Goal: Task Accomplishment & Management: Complete application form

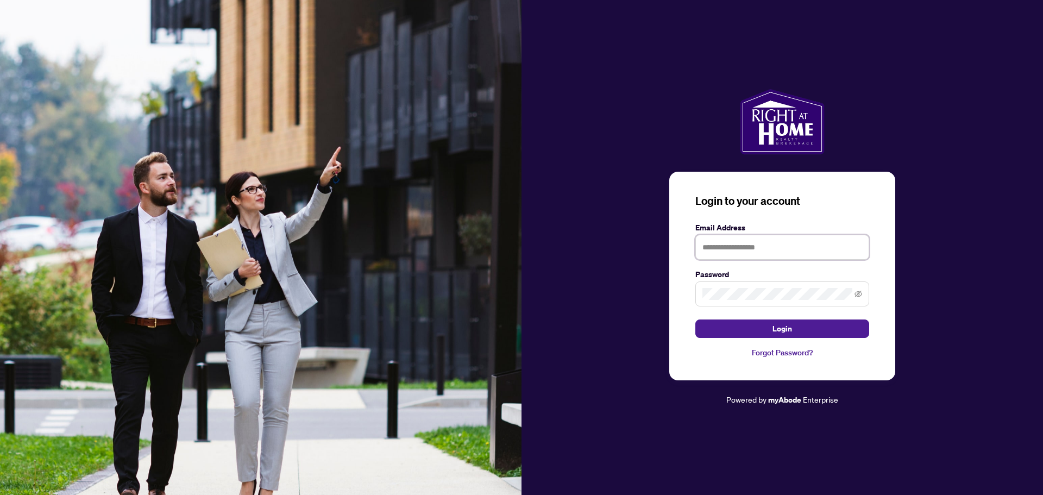
click at [757, 243] on input "text" at bounding box center [782, 247] width 174 height 25
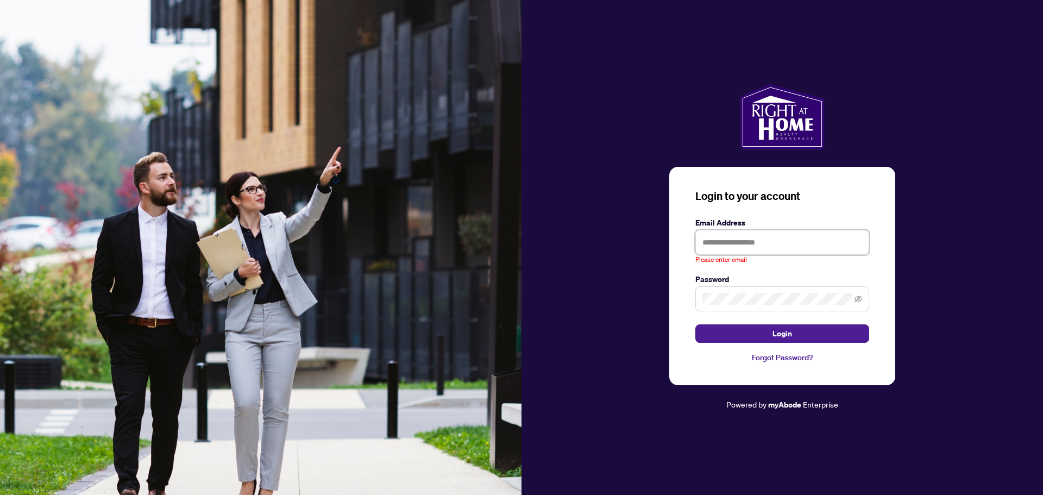
type input "**********"
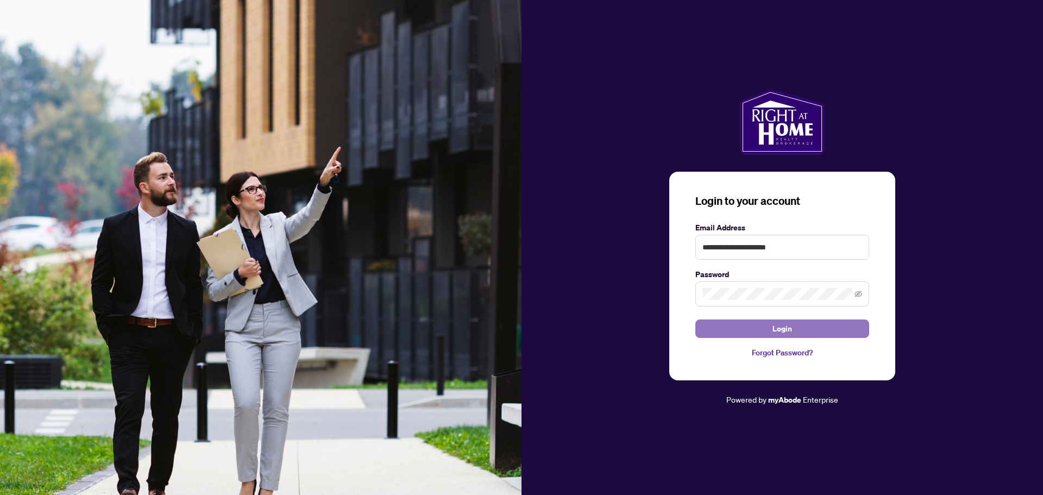
click at [778, 330] on span "Login" at bounding box center [782, 328] width 20 height 17
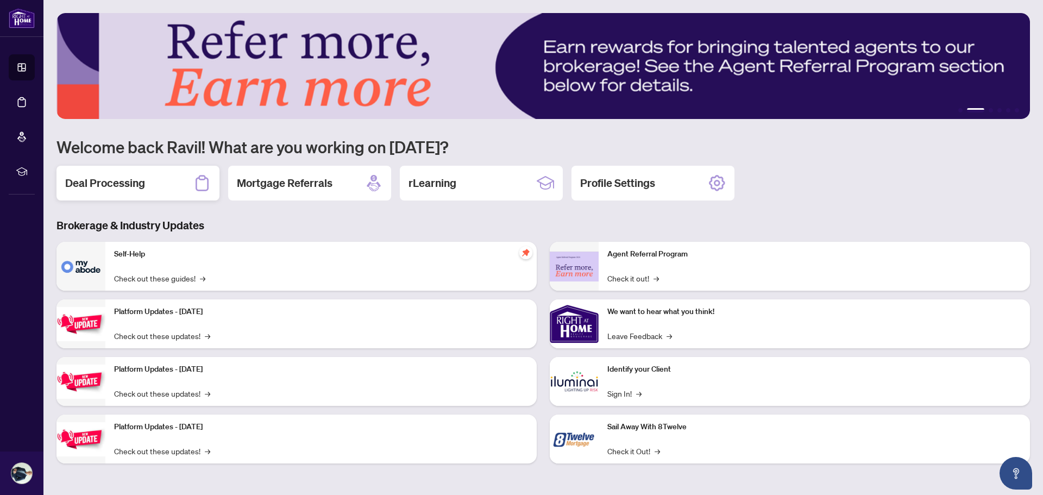
click at [143, 192] on div "Deal Processing" at bounding box center [137, 183] width 163 height 35
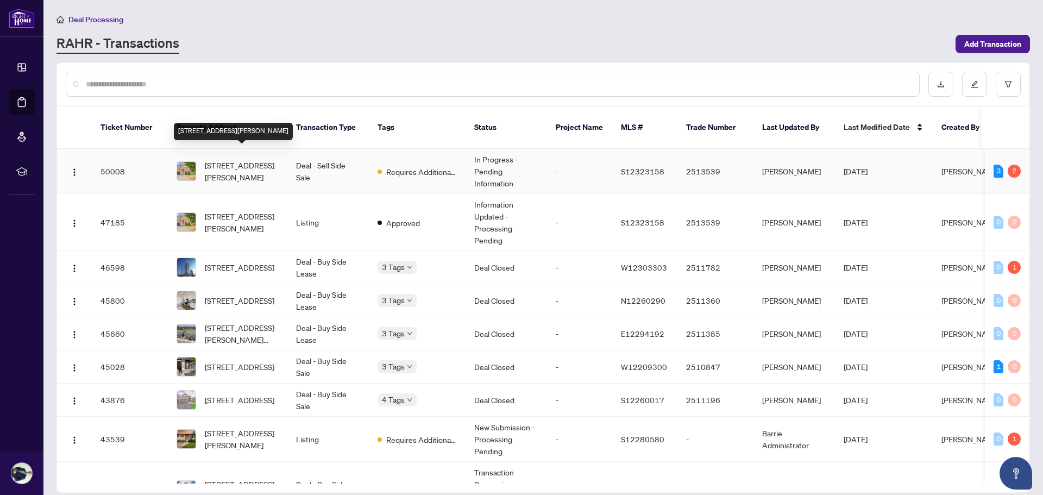
click at [241, 168] on span "[STREET_ADDRESS][PERSON_NAME]" at bounding box center [242, 171] width 74 height 24
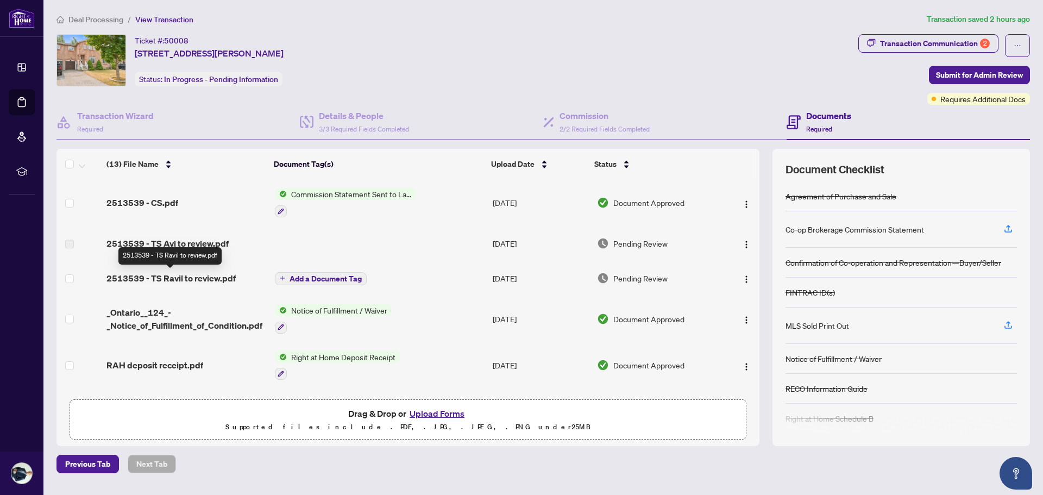
click at [212, 276] on span "2513539 - TS Ravil to review.pdf" at bounding box center [170, 278] width 129 height 13
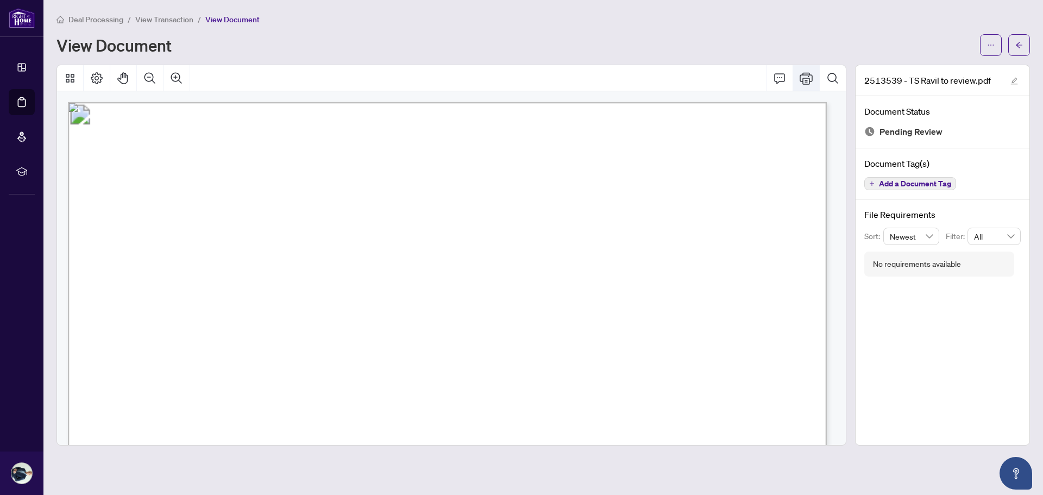
click at [810, 77] on icon "Print" at bounding box center [806, 78] width 13 height 13
click at [1020, 47] on icon "arrow-left" at bounding box center [1019, 45] width 8 height 8
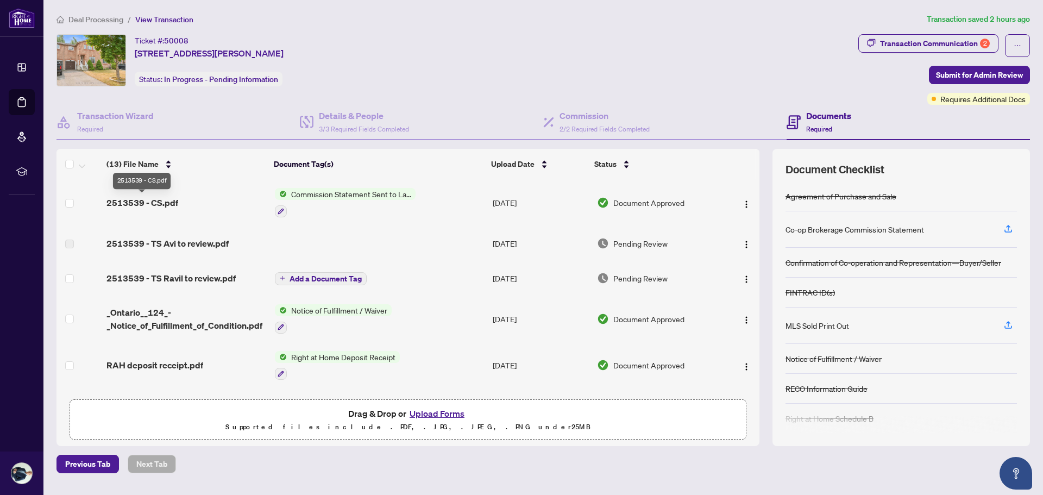
click at [164, 200] on span "2513539 - CS.pdf" at bounding box center [142, 202] width 72 height 13
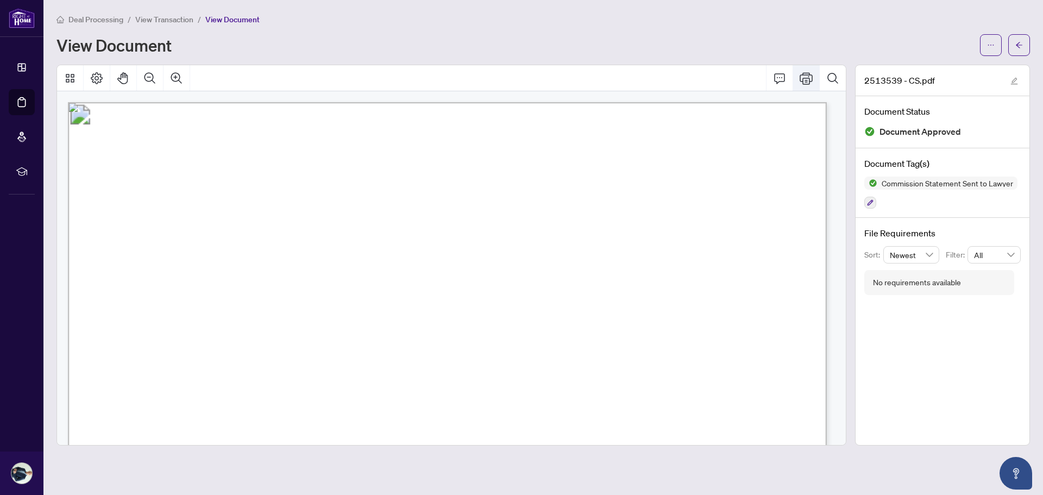
click at [807, 79] on icon "Print" at bounding box center [806, 78] width 13 height 13
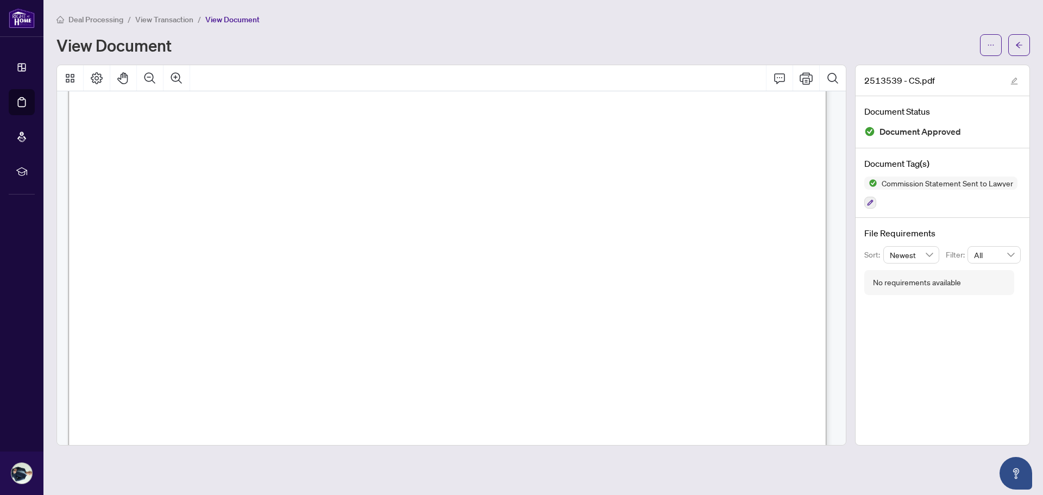
scroll to position [54, 0]
click at [1023, 46] on button "button" at bounding box center [1019, 45] width 22 height 22
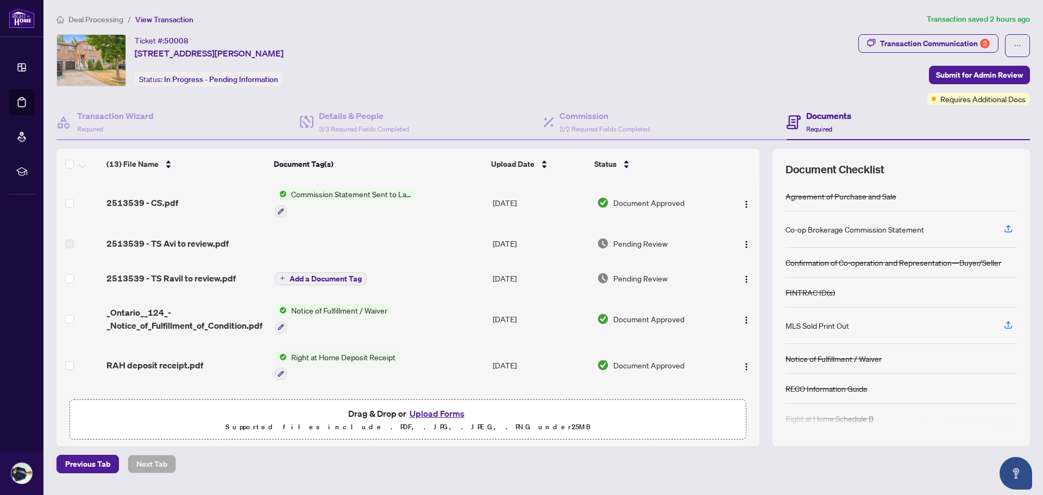
click at [438, 412] on button "Upload Forms" at bounding box center [436, 413] width 61 height 14
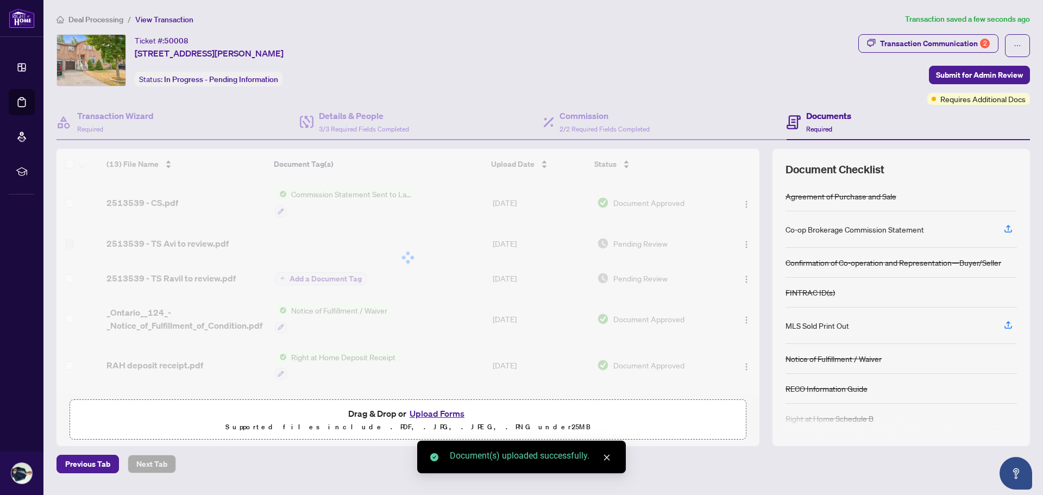
click at [437, 410] on button "Upload Forms" at bounding box center [436, 413] width 61 height 14
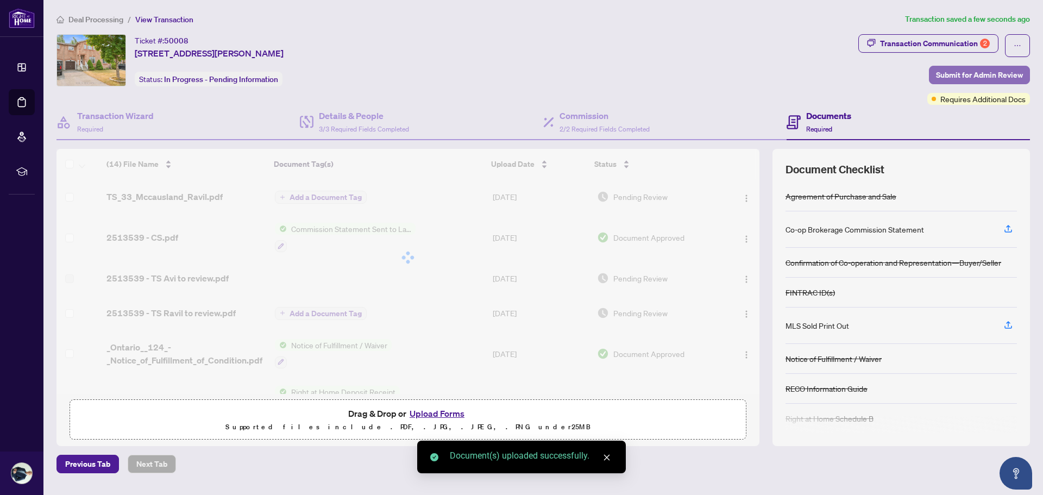
click at [981, 75] on span "Submit for Admin Review" at bounding box center [979, 74] width 87 height 17
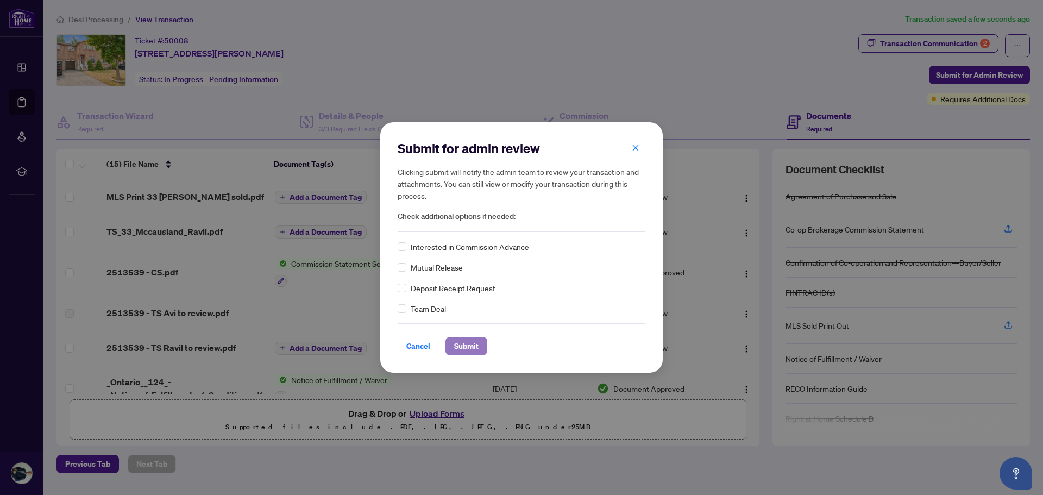
click at [473, 344] on span "Submit" at bounding box center [466, 345] width 24 height 17
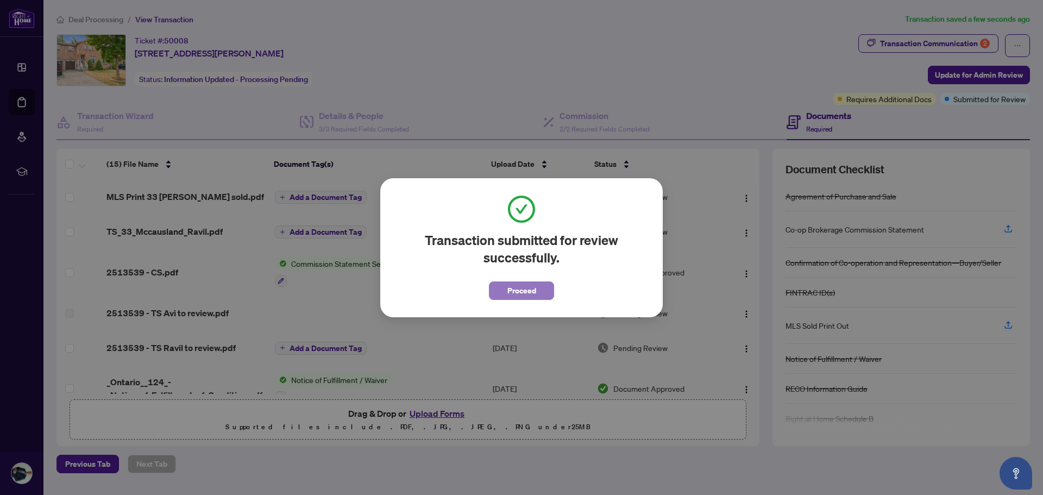
click at [527, 295] on span "Proceed" at bounding box center [521, 290] width 29 height 17
